Goal: Task Accomplishment & Management: Complete application form

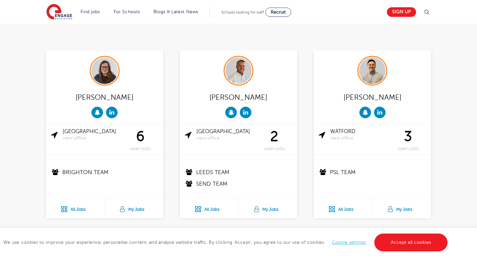
scroll to position [161, 0]
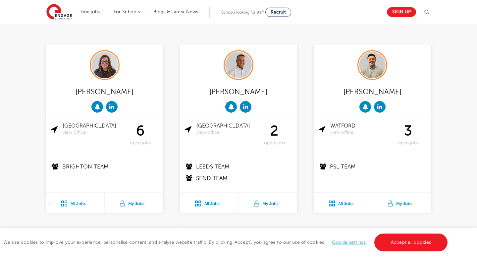
click at [142, 131] on div "6 open jobs" at bounding box center [140, 134] width 36 height 23
click at [60, 129] on div "Brighton view office" at bounding box center [86, 129] width 71 height 13
click at [72, 125] on link "Brighton view office" at bounding box center [93, 129] width 60 height 13
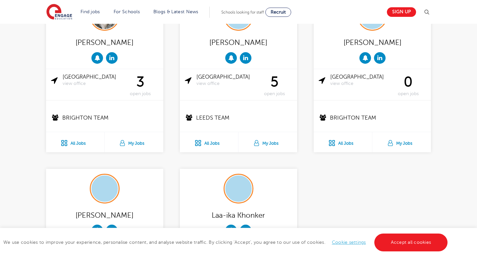
scroll to position [1057, 0]
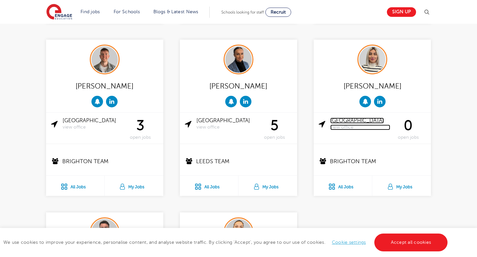
click at [347, 122] on link "Brighton view office" at bounding box center [360, 124] width 60 height 13
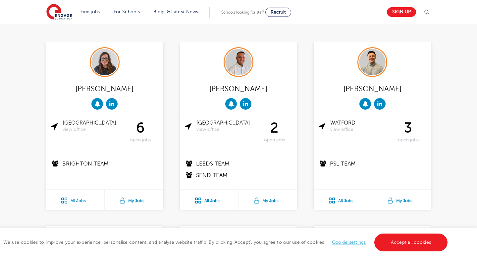
scroll to position [114, 0]
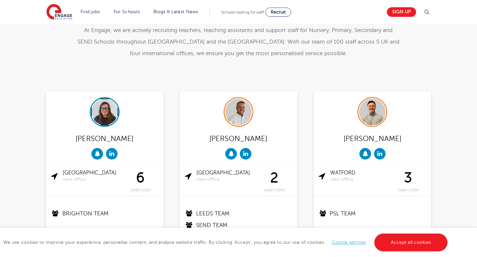
click at [109, 112] on img at bounding box center [104, 112] width 26 height 26
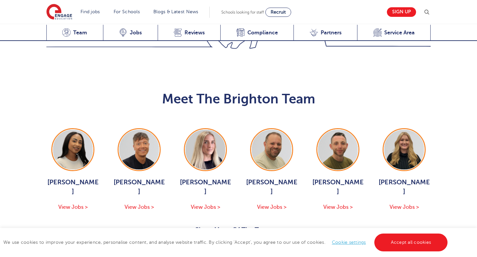
scroll to position [647, 0]
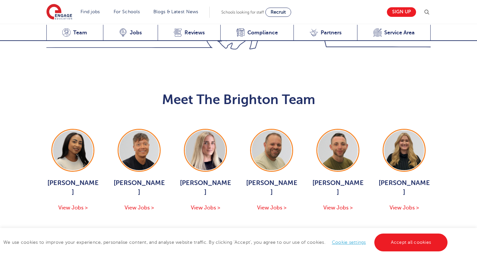
click at [257, 226] on button "Show More Of The Team" at bounding box center [238, 232] width 87 height 13
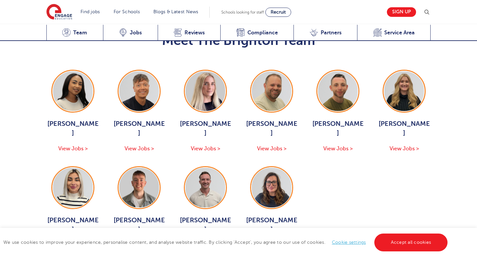
scroll to position [711, 0]
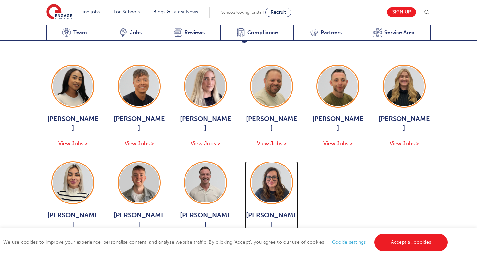
click at [280, 238] on span "View Jobs >" at bounding box center [271, 241] width 29 height 6
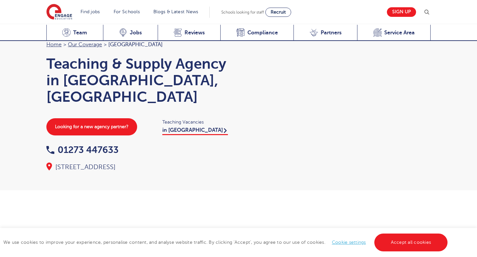
scroll to position [695, 0]
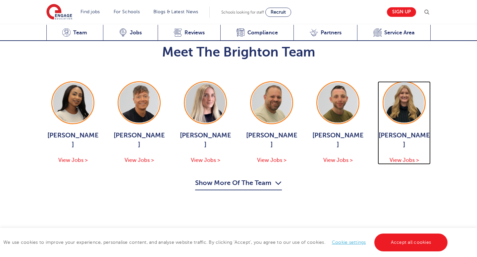
click at [405, 158] on span "View Jobs >" at bounding box center [403, 161] width 29 height 6
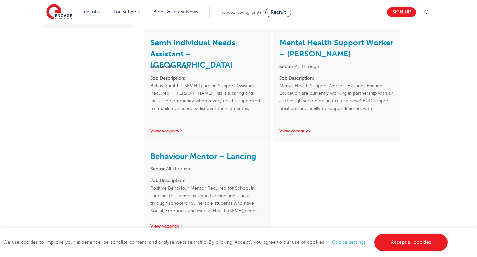
scroll to position [208, 0]
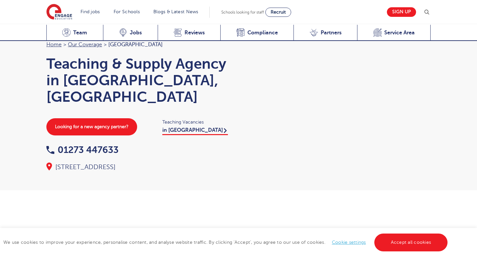
scroll to position [695, 0]
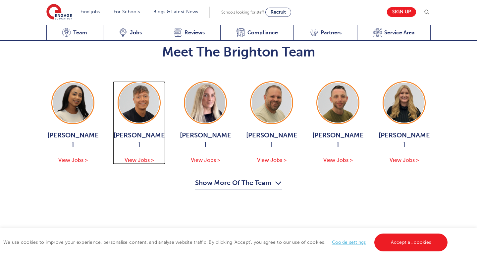
click at [134, 83] on img at bounding box center [139, 103] width 40 height 40
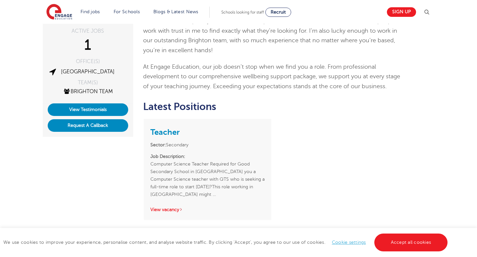
scroll to position [117, 0]
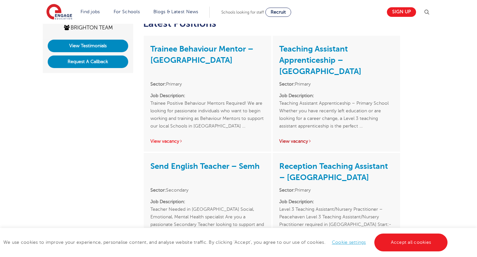
scroll to position [178, 0]
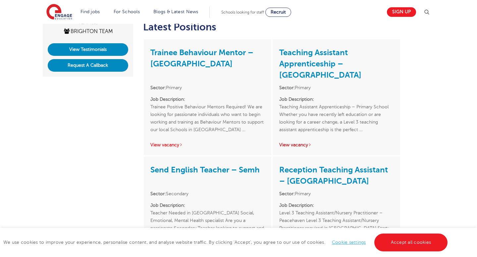
click at [295, 144] on link "View vacancy" at bounding box center [295, 145] width 32 height 5
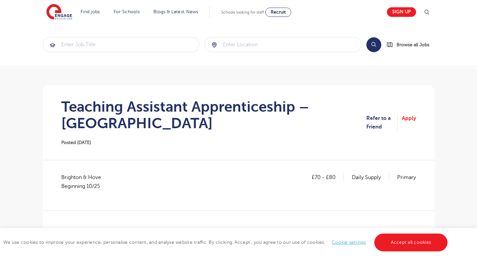
click at [358, 175] on p "Daily Supply" at bounding box center [369, 177] width 37 height 9
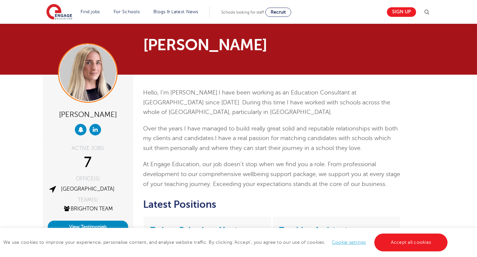
scroll to position [187, 0]
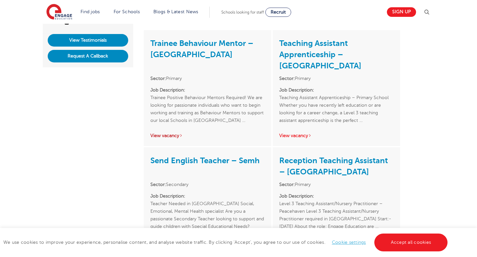
click at [175, 137] on link "View vacancy" at bounding box center [166, 135] width 32 height 5
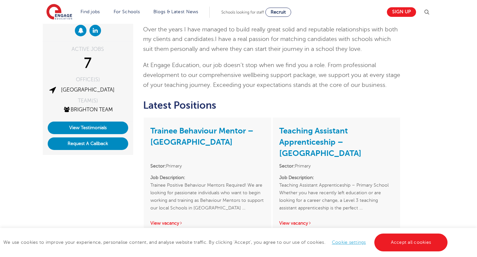
scroll to position [99, 0]
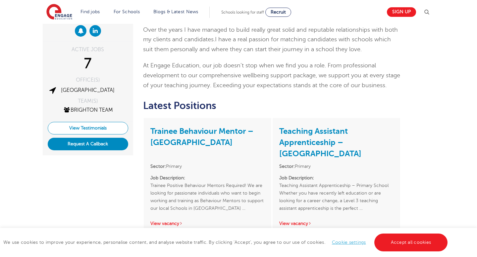
click at [70, 129] on link "View Testimonials" at bounding box center [88, 128] width 80 height 13
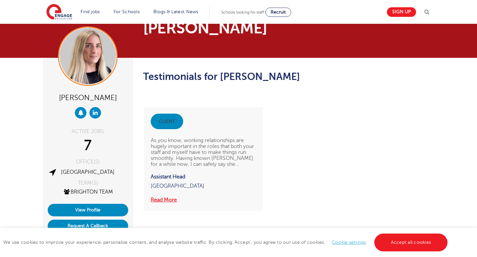
scroll to position [17, 0]
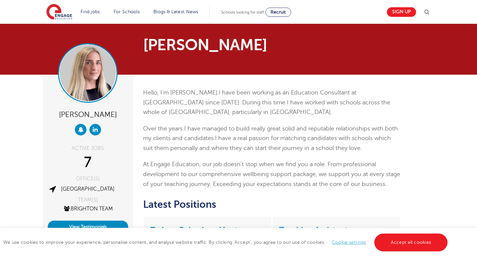
click at [99, 87] on img at bounding box center [88, 73] width 56 height 56
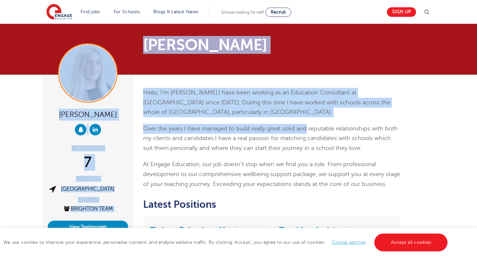
drag, startPoint x: 145, startPoint y: 44, endPoint x: 306, endPoint y: 124, distance: 180.6
click at [282, 123] on div "Hello, I’m Megan. I have been working as an Education Consultant at Engage sinc…" at bounding box center [272, 138] width 258 height 101
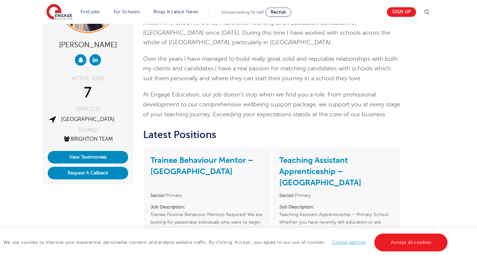
scroll to position [82, 0]
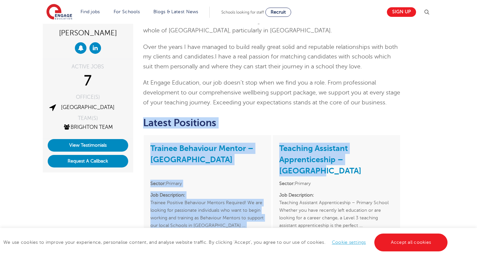
drag, startPoint x: 144, startPoint y: 123, endPoint x: 392, endPoint y: 157, distance: 250.8
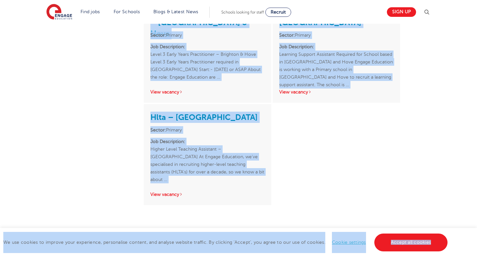
scroll to position [447, 0]
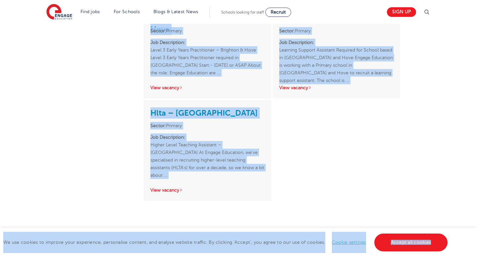
drag, startPoint x: 142, startPoint y: 97, endPoint x: 370, endPoint y: 163, distance: 237.6
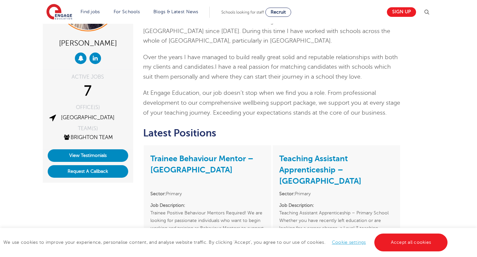
scroll to position [0, 0]
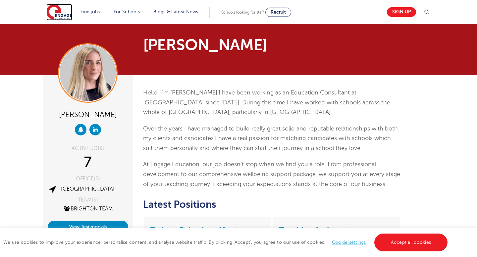
click at [59, 14] on img at bounding box center [59, 12] width 26 height 17
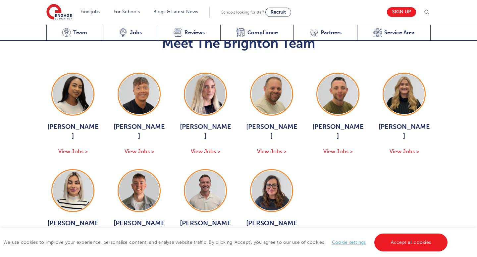
scroll to position [706, 0]
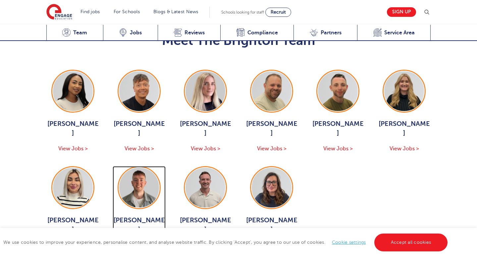
click at [151, 168] on img at bounding box center [139, 188] width 40 height 40
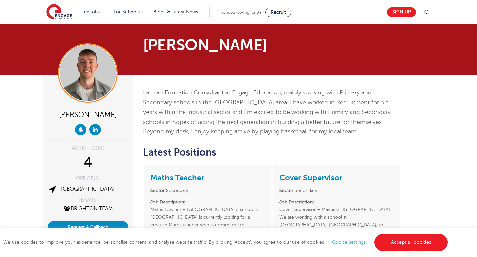
scroll to position [144, 0]
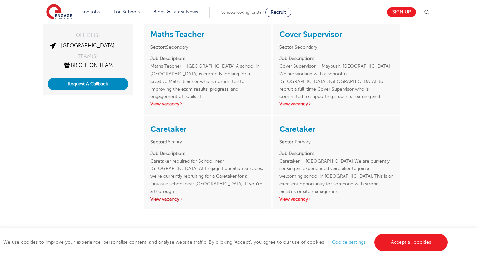
click at [172, 200] on link "View vacancy" at bounding box center [166, 199] width 32 height 5
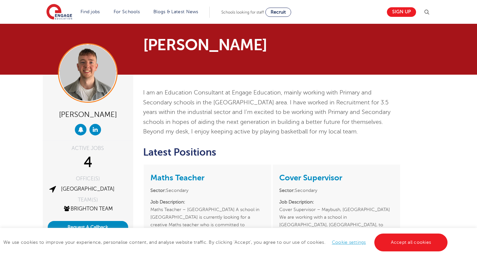
scroll to position [144, 0]
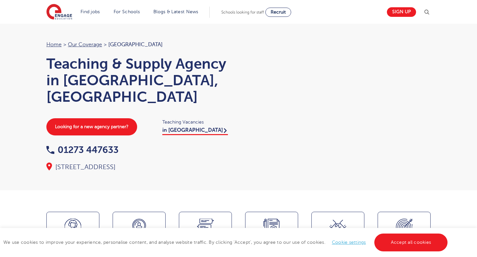
scroll to position [709, 0]
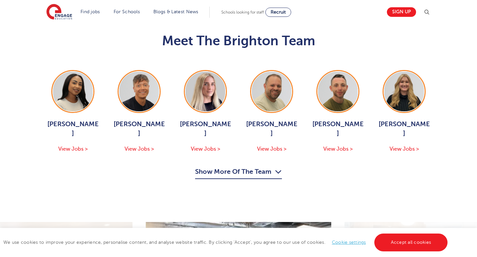
click at [253, 167] on button "Show More Of The Team" at bounding box center [238, 173] width 87 height 13
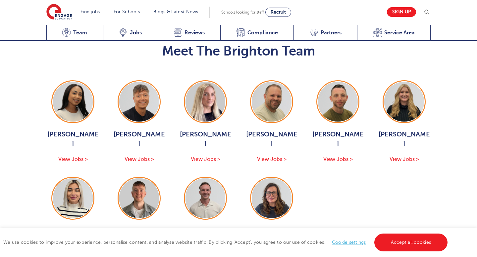
scroll to position [695, 0]
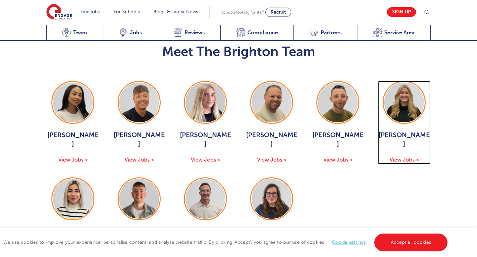
click at [408, 83] on img at bounding box center [404, 103] width 40 height 40
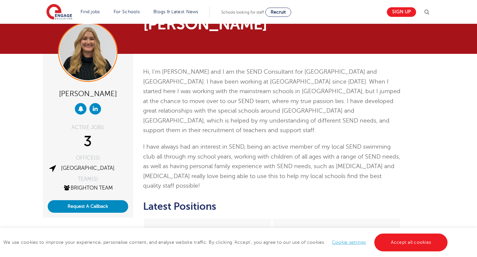
scroll to position [16, 0]
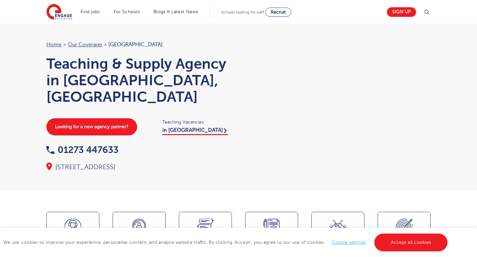
scroll to position [698, 0]
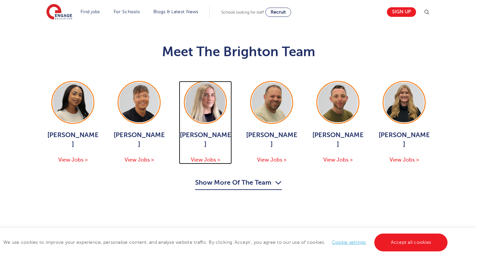
click at [209, 131] on div "Megan Parsons View Jobs >" at bounding box center [205, 148] width 53 height 34
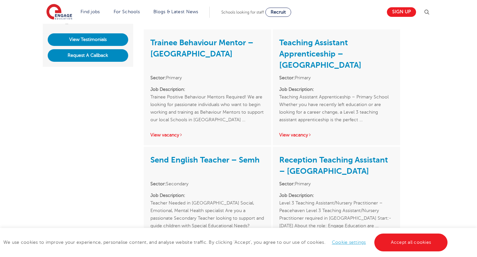
scroll to position [187, 0]
click at [288, 136] on link "View vacancy" at bounding box center [295, 135] width 32 height 5
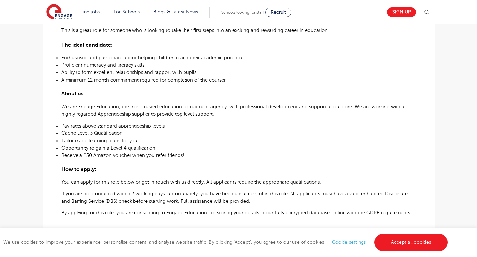
scroll to position [388, 0]
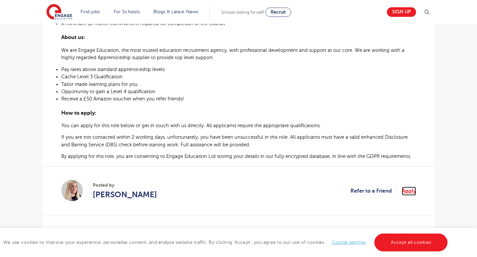
click at [411, 190] on link "Apply" at bounding box center [408, 191] width 14 height 9
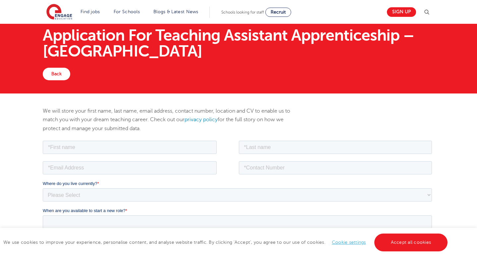
scroll to position [22, 0]
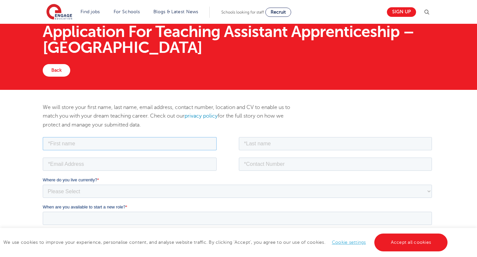
click at [137, 140] on input "text" at bounding box center [129, 143] width 174 height 13
type input "Gizem"
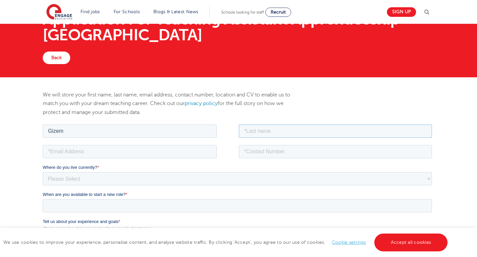
click at [252, 132] on input "text" at bounding box center [334, 130] width 193 height 13
type input "Güner"
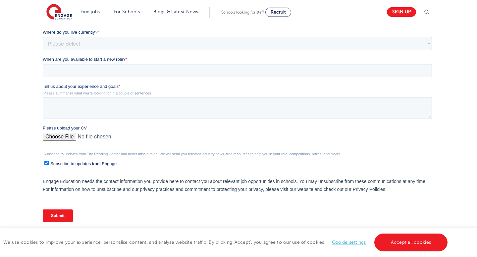
scroll to position [172, 0]
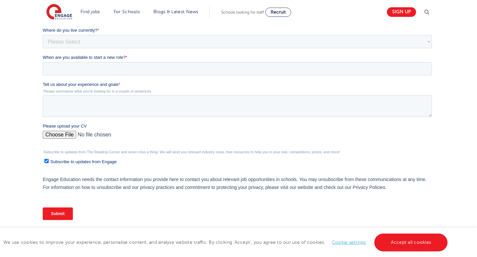
click at [46, 162] on input "Subscribe to updates from Engage" at bounding box center [46, 161] width 4 height 4
checkbox input "false"
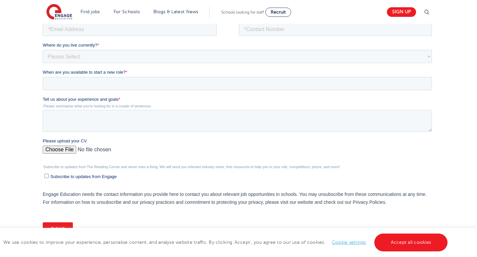
scroll to position [147, 0]
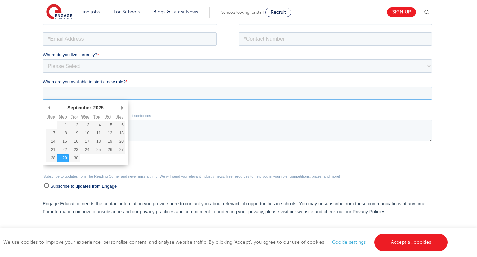
click at [92, 88] on input "When are you available to start a new role? *" at bounding box center [236, 92] width 389 height 13
type div "2025-10-01"
type input "2025/10/01"
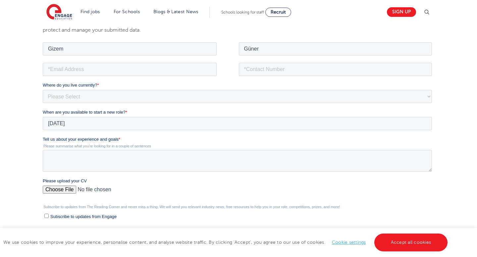
scroll to position [115, 0]
click at [73, 70] on input "email" at bounding box center [129, 70] width 174 height 13
type input "ggizemguner00@gmail.com"
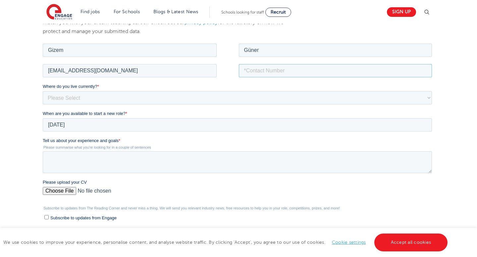
click at [276, 75] on input "tel" at bounding box center [334, 70] width 193 height 13
type input "+447585463807"
click at [142, 98] on select "Please Select UK Canada Ireland Australia New Zealand Europe USA South Africa J…" at bounding box center [236, 97] width 389 height 13
select select "UK"
click at [42, 91] on select "Please Select UK Canada Ireland Australia New Zealand Europe USA South Africa J…" at bounding box center [236, 97] width 389 height 13
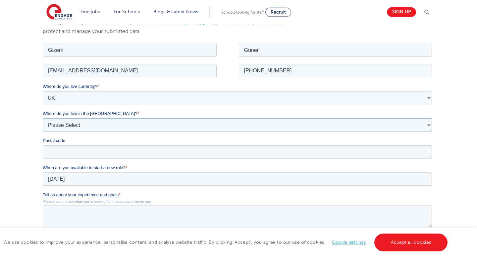
click at [77, 125] on select "Please Select Overseas Barnsley Bedfordshire Berkshire Bournemouth Bracknell Fo…" at bounding box center [236, 124] width 389 height 13
select select "Brighton and Hove"
click at [42, 118] on select "Please Select Overseas Barnsley Bedfordshire Berkshire Bournemouth Bracknell Fo…" at bounding box center [236, 124] width 389 height 13
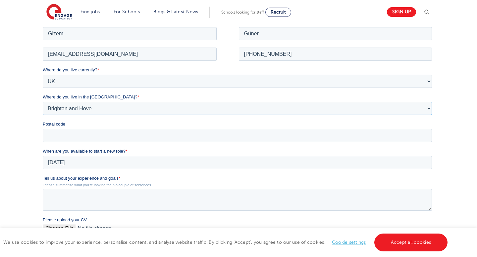
scroll to position [143, 0]
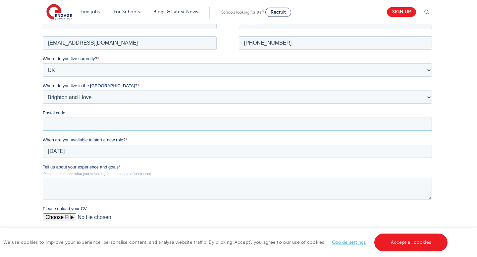
click at [55, 123] on input "Postal code" at bounding box center [236, 123] width 389 height 13
type input "BN1 3RY"
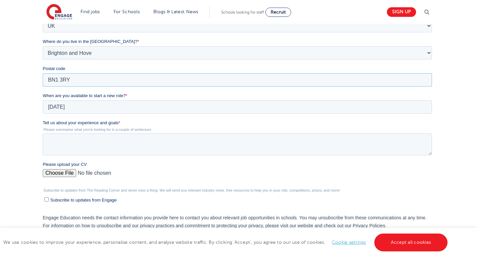
scroll to position [189, 0]
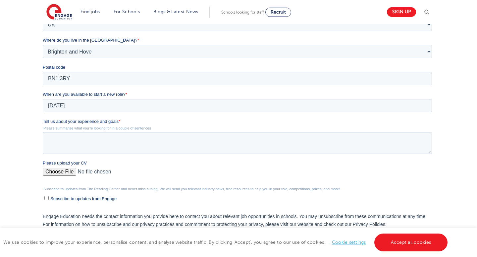
click at [49, 172] on input "Please upload your CV" at bounding box center [236, 174] width 389 height 13
type input "C:\fakepath\Gizem Guner Supply Desk CV.pdf .pdf"
click at [83, 142] on textarea "Tell us about your experience and goals *" at bounding box center [236, 143] width 389 height 22
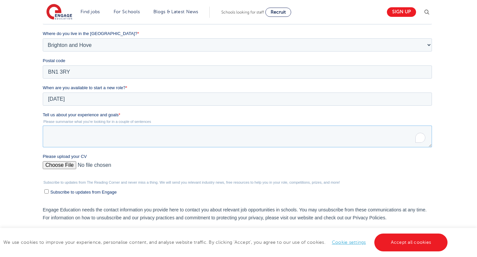
scroll to position [200, 0]
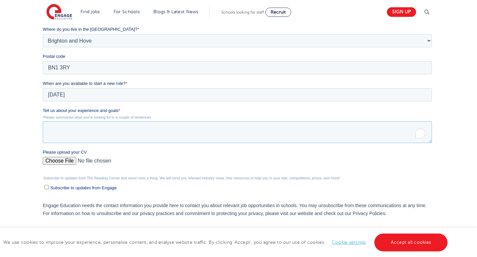
paste textarea "I have strong experience working with children in educational and support setti…"
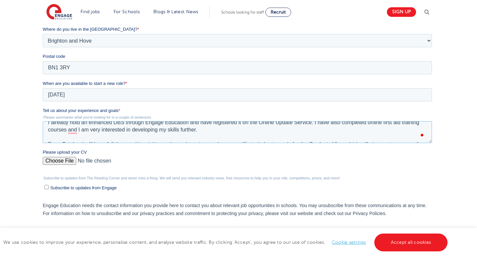
scroll to position [0, 0]
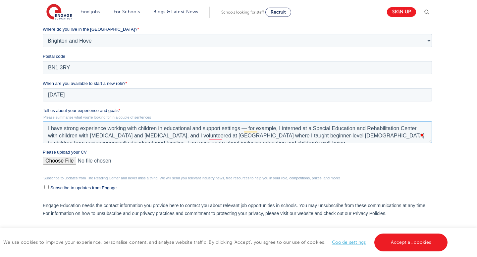
drag, startPoint x: 314, startPoint y: 125, endPoint x: 323, endPoint y: 127, distance: 9.8
click at [323, 127] on textarea "I have strong experience working with children in educational and support setti…" at bounding box center [236, 132] width 389 height 22
click at [318, 139] on textarea "I have strong experience working with children in educational and support setti…" at bounding box center [236, 132] width 389 height 22
drag, startPoint x: 368, startPoint y: 128, endPoint x: 324, endPoint y: 119, distance: 44.8
click at [324, 119] on div "Tell us about your experience and goals * Please summarise what you're looking …" at bounding box center [237, 126] width 391 height 36
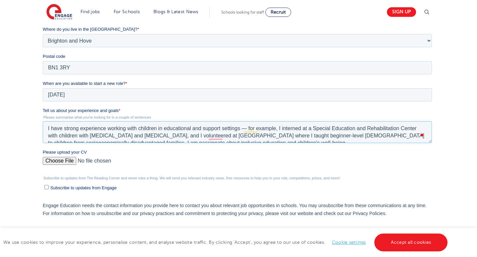
click at [330, 136] on textarea "I have strong experience working with children in educational and support setti…" at bounding box center [236, 132] width 389 height 22
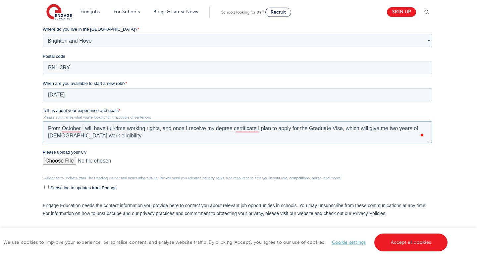
type textarea "I have strong experience working with children in educational and support setti…"
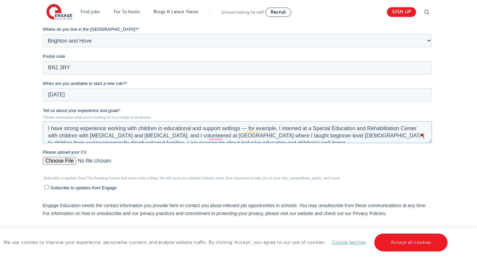
drag, startPoint x: 107, startPoint y: 140, endPoint x: 23, endPoint y: 106, distance: 90.7
click at [42, 106] on html "Job Position Job Sector Job ID Job Number Job Owner Gizem Güner ggizemguner00@g…" at bounding box center [237, 108] width 391 height 300
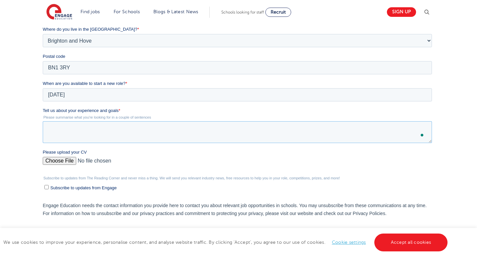
paste textarea "Lorem, ip dolo si Ametc. A el seddoeius temporin utl et DOl ma Aliquaenima mi V…"
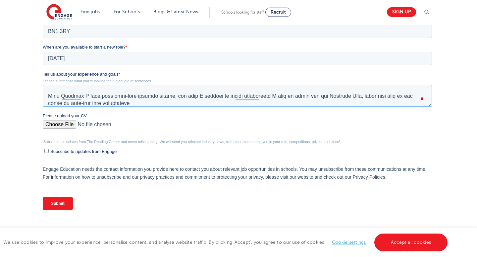
type textarea "Lorem, ip dolo si Ametc. A el seddoeius temporin utl et DOl ma Aliquaenima mi V…"
click at [61, 204] on input "Submit" at bounding box center [57, 204] width 30 height 13
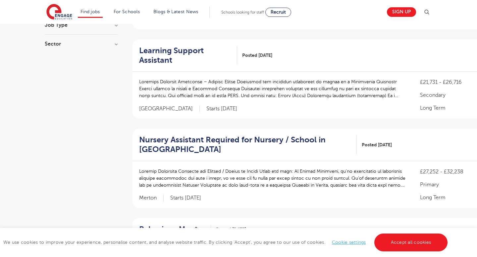
scroll to position [137, 0]
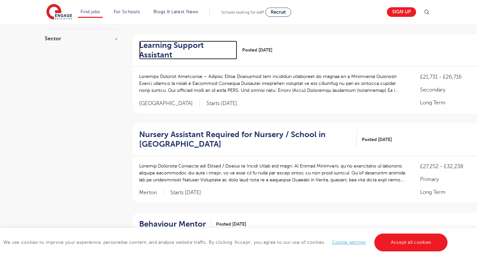
click at [160, 46] on h2 "Learning Support Assistant" at bounding box center [185, 50] width 93 height 19
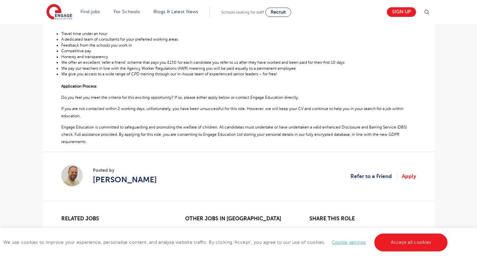
scroll to position [289, 0]
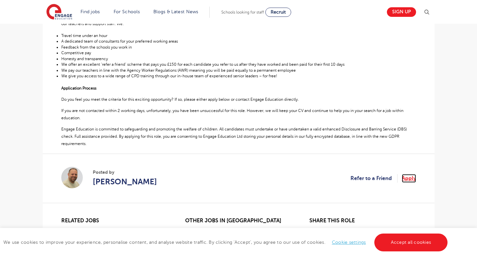
click at [408, 177] on link "Apply" at bounding box center [408, 178] width 14 height 9
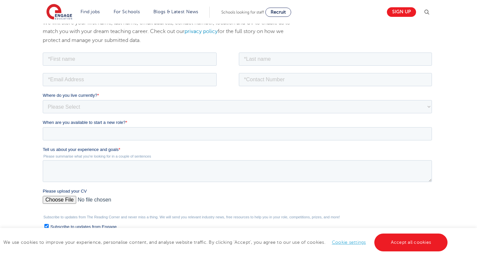
scroll to position [94, 0]
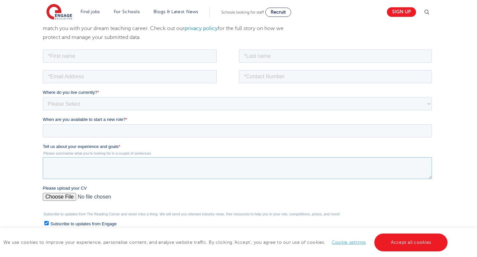
click at [139, 166] on textarea "Tell us about your experience and goals *" at bounding box center [236, 168] width 389 height 22
paste textarea "Hello, my name is Gizem. I am currently studying for my MSc in Foundations of C…"
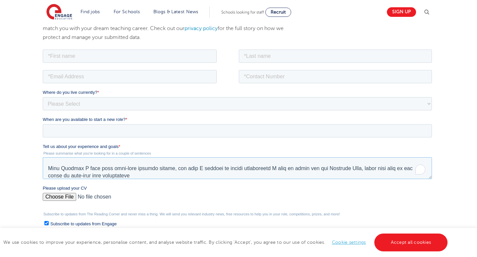
scroll to position [54, 0]
type textarea "Hello, my name is Gizem. I am currently studying for my MSc in Foundations of C…"
click at [52, 199] on input "Please upload your CV" at bounding box center [236, 199] width 389 height 13
type input "C:\fakepath\Gizem Guner Supply Desk CV.pdf .pdf"
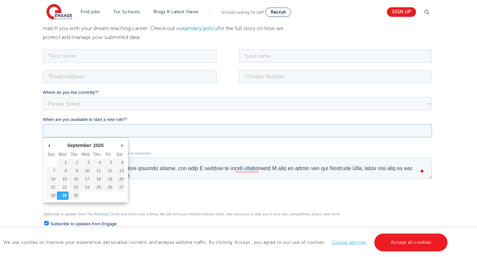
click at [133, 131] on input "When are you available to start a new role? *" at bounding box center [236, 130] width 389 height 13
type div "2025-10-01"
type input "2025/10/01"
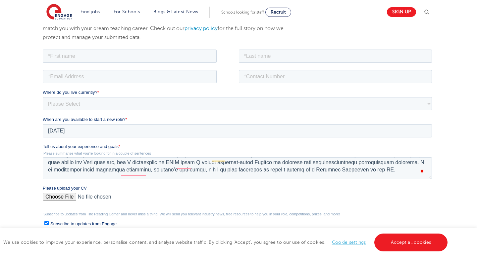
scroll to position [17, 0]
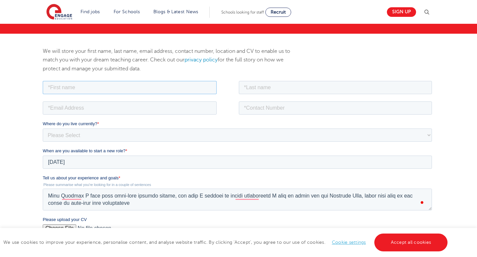
click at [67, 83] on input "text" at bounding box center [129, 87] width 174 height 13
type input "Gizem"
click at [254, 86] on input "text" at bounding box center [334, 87] width 193 height 13
type input "Güner"
click at [162, 114] on input "email" at bounding box center [129, 107] width 174 height 13
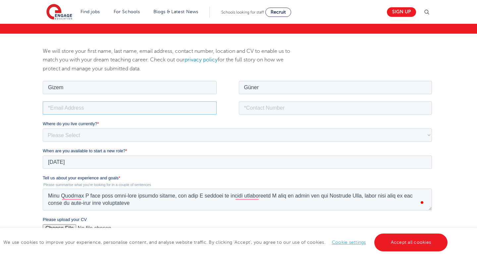
type input "ggizemguner00@gmail.com"
click at [273, 111] on input "tel" at bounding box center [334, 107] width 193 height 13
type input "+447585463807"
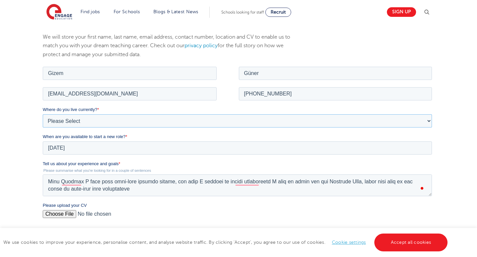
click at [73, 120] on select "Please Select UK Canada Ireland Australia New Zealand Europe USA South Africa J…" at bounding box center [236, 120] width 389 height 13
select select "UK"
click at [42, 114] on select "Please Select UK Canada Ireland Australia New Zealand Europe USA South Africa J…" at bounding box center [236, 120] width 389 height 13
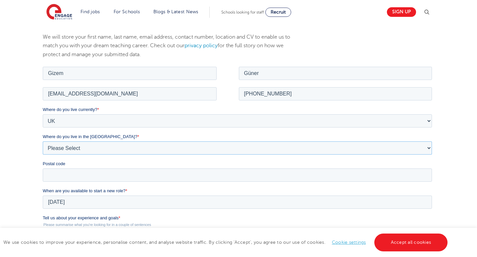
click at [79, 148] on select "Please Select Overseas Barnsley Bedfordshire Berkshire Bournemouth Bracknell Fo…" at bounding box center [236, 147] width 389 height 13
select select "Brighton and Hove"
click at [42, 141] on select "Please Select Overseas Barnsley Bedfordshire Berkshire Bournemouth Bracknell Fo…" at bounding box center [236, 147] width 389 height 13
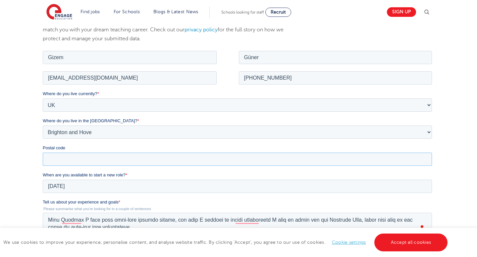
click at [74, 160] on input "Postal code" at bounding box center [236, 159] width 389 height 13
type input "BN1 3RY"
click at [27, 169] on div "We will store your first name, last name, email address, contact number, locati…" at bounding box center [238, 181] width 477 height 354
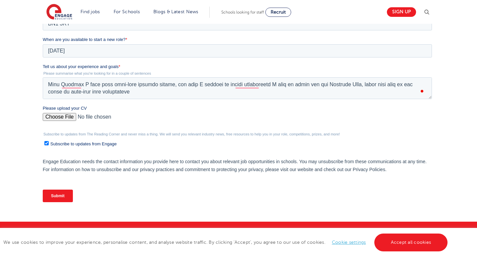
click at [55, 198] on input "Submit" at bounding box center [57, 196] width 30 height 13
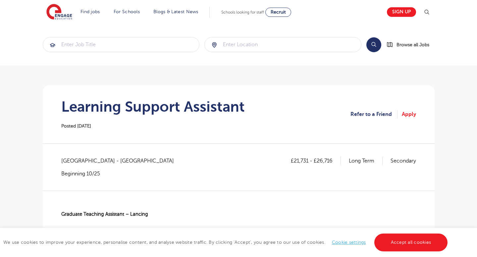
scroll to position [289, 0]
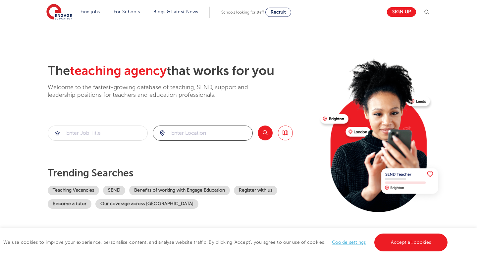
click at [199, 131] on input "search" at bounding box center [202, 133] width 99 height 15
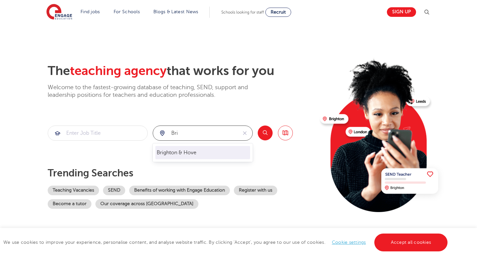
click at [203, 149] on li "Brighton & Hove" at bounding box center [202, 152] width 95 height 13
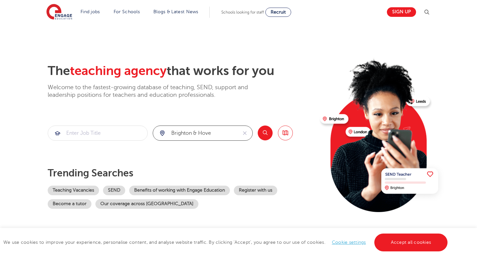
type input "Brighton & Hove"
click at [100, 139] on input "search" at bounding box center [97, 133] width 99 height 15
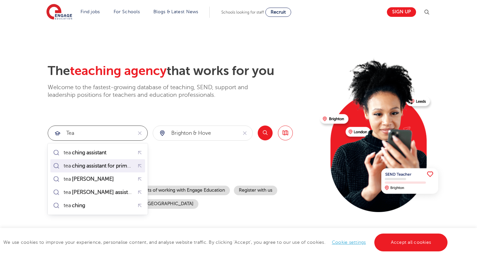
click at [97, 164] on mark "ching assistant for primary" at bounding box center [103, 166] width 65 height 8
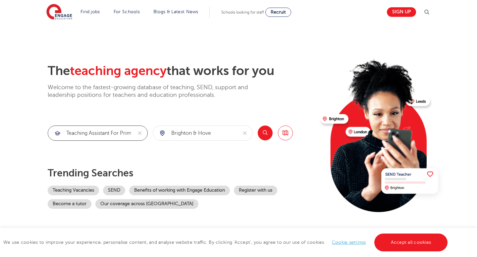
type input "teaching assistant for primary"
click at [265, 134] on button "Search" at bounding box center [264, 133] width 15 height 15
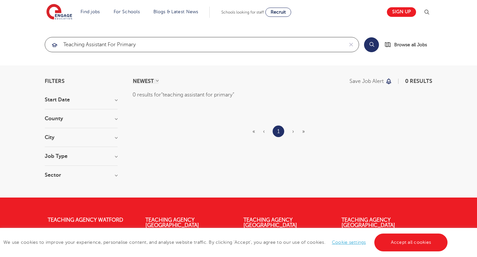
click at [149, 44] on input "teaching assistant for primary" at bounding box center [194, 44] width 298 height 15
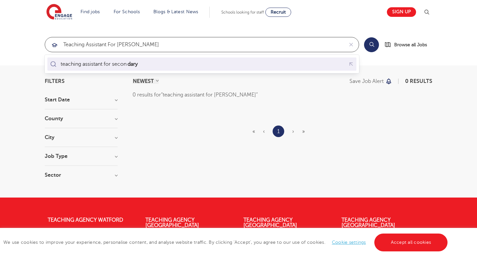
click at [177, 63] on div "teaching assistant for secon dary" at bounding box center [202, 64] width 306 height 10
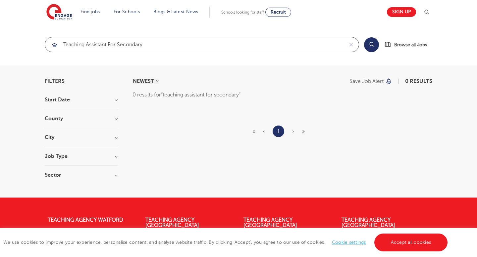
type input "teaching assistant for secondary"
click at [370, 48] on button "Search" at bounding box center [371, 44] width 15 height 15
click at [34, 80] on div "Filters Start Date County Leeds 5 West Sussex 4 North Yorkshire 2 Bexley 1 Brom…" at bounding box center [238, 132] width 477 height 132
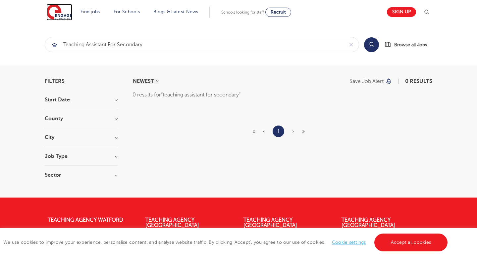
click at [55, 15] on img at bounding box center [59, 12] width 26 height 17
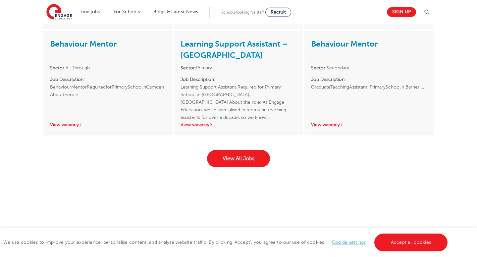
scroll to position [1062, 0]
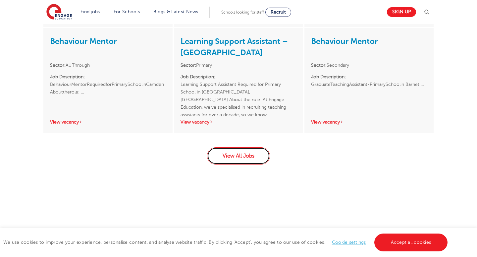
click at [235, 151] on link "View All Jobs" at bounding box center [238, 156] width 63 height 17
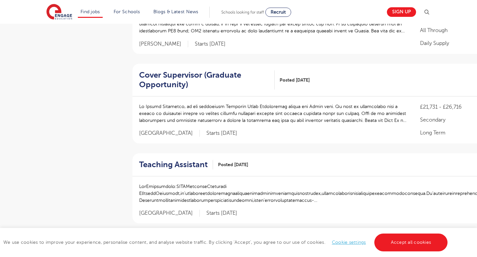
scroll to position [765, 0]
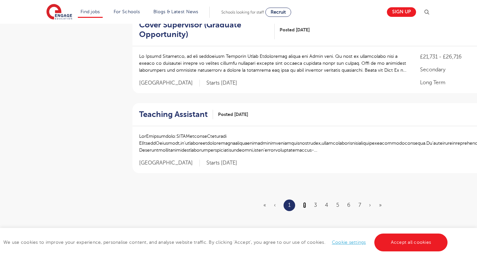
click at [303, 204] on link "2" at bounding box center [304, 206] width 3 height 6
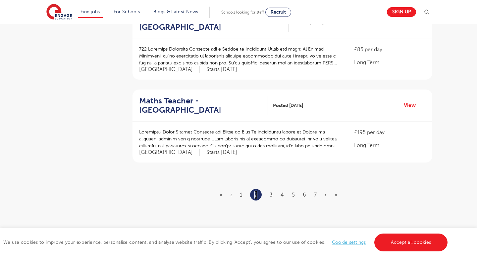
scroll to position [748, 0]
click at [269, 189] on ul "« ‹ 1 2 3 4 5 6 7 › »" at bounding box center [281, 195] width 125 height 12
click at [271, 192] on link "3" at bounding box center [270, 195] width 3 height 6
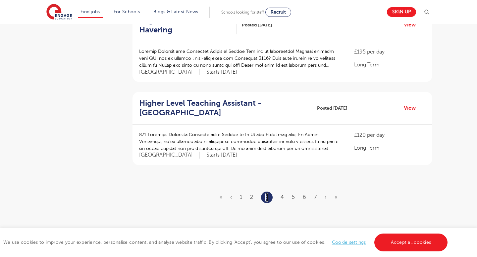
scroll to position [0, 0]
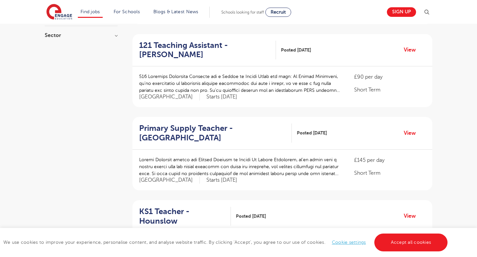
scroll to position [229, 0]
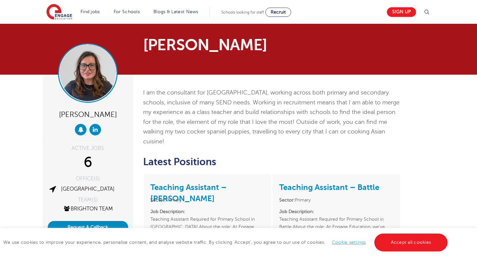
click at [96, 78] on img at bounding box center [88, 73] width 56 height 56
